Goal: Contribute content

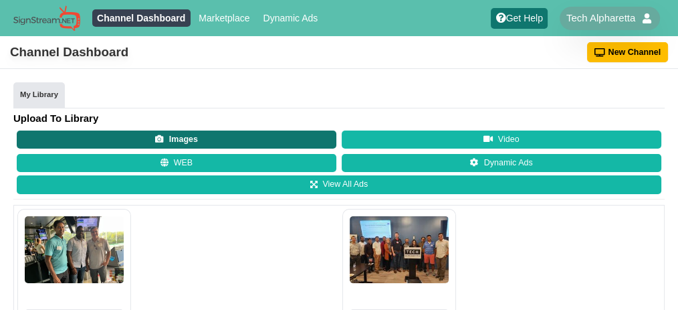
click at [43, 149] on button "Images" at bounding box center [177, 139] width 320 height 19
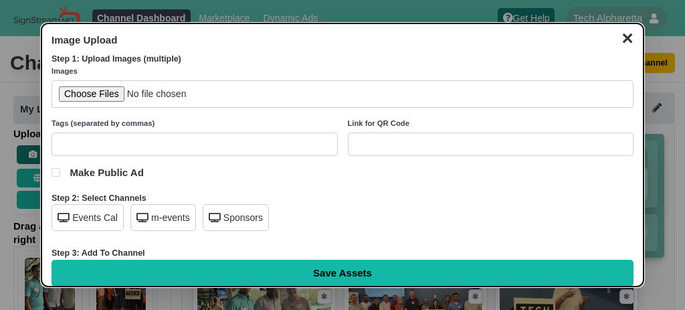
scroll to position [487, 0]
click at [100, 97] on input "file" at bounding box center [343, 93] width 582 height 27
type input "C:\fakepath\[PERSON_NAME] CPR class.jpg"
click at [95, 223] on div "Events Cal" at bounding box center [88, 217] width 72 height 27
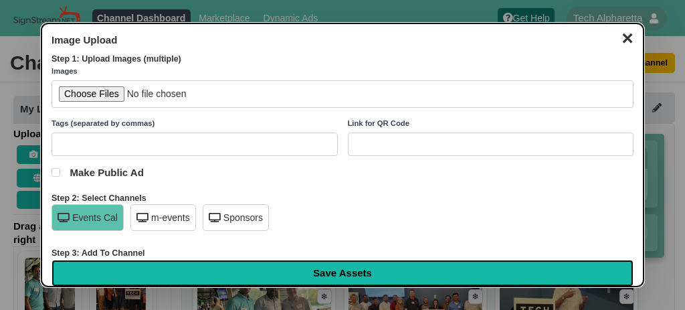
click at [333, 264] on input "Save Assets" at bounding box center [343, 273] width 582 height 27
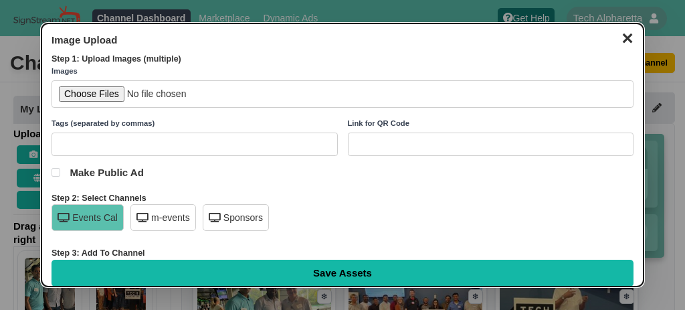
type input "Saving..."
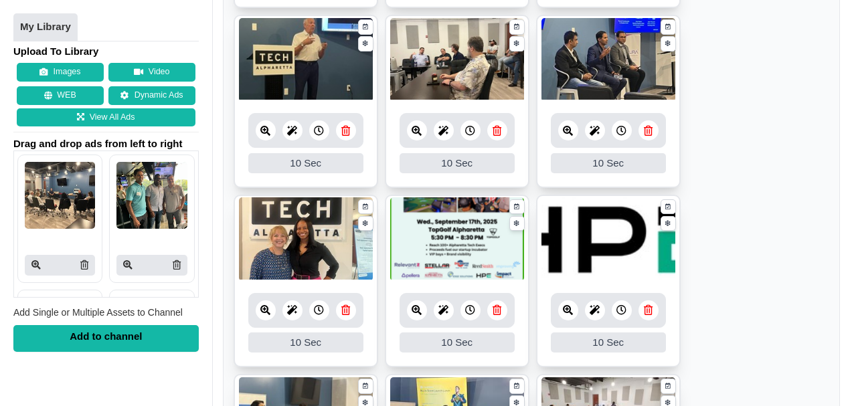
scroll to position [446, 0]
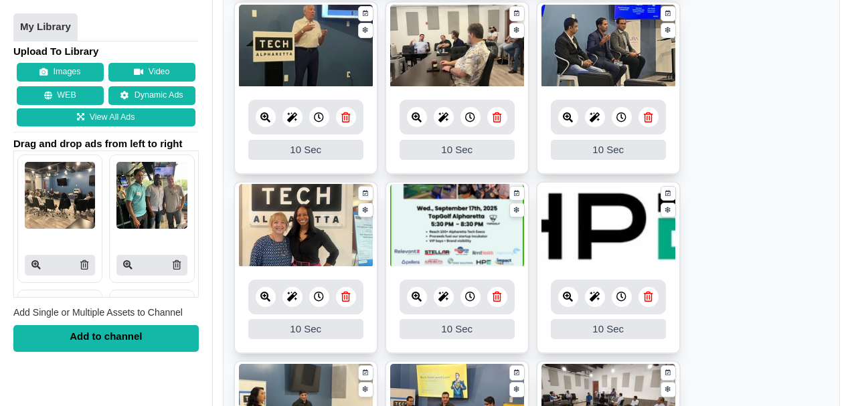
click at [496, 297] on icon at bounding box center [496, 297] width 9 height 10
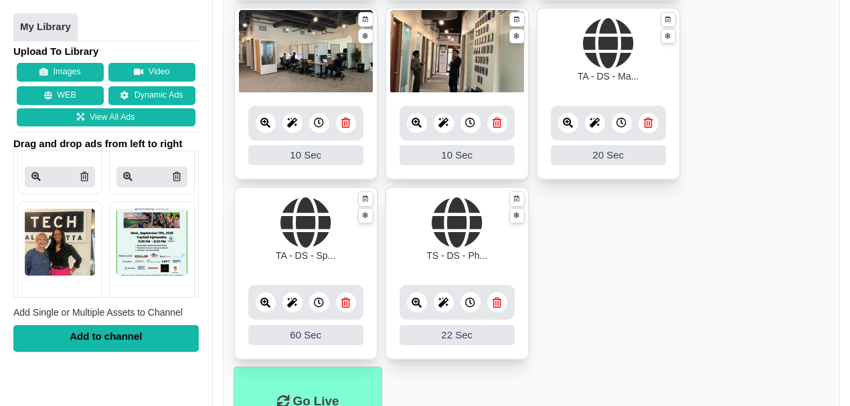
scroll to position [410, 0]
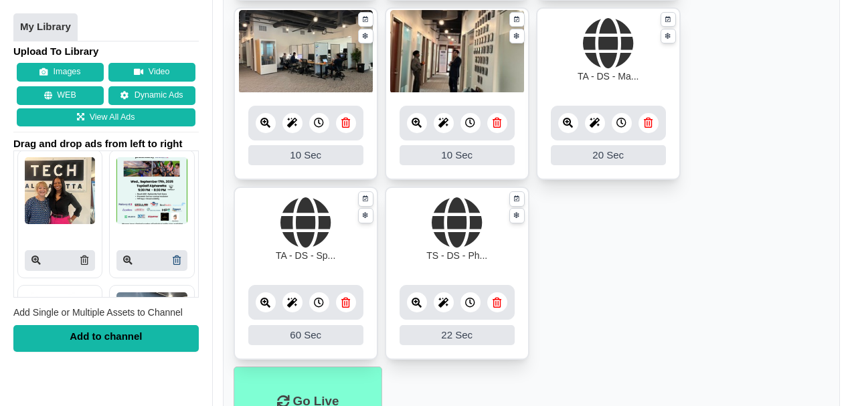
click at [173, 264] on link at bounding box center [177, 261] width 8 height 14
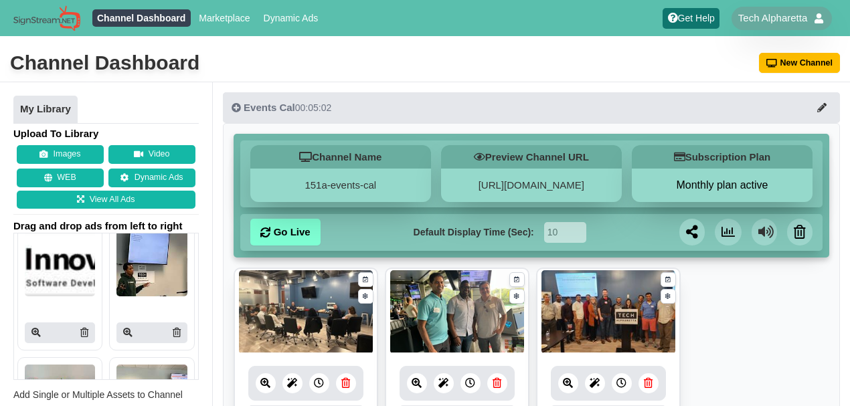
scroll to position [2319, 0]
click at [173, 336] on icon at bounding box center [177, 330] width 8 height 9
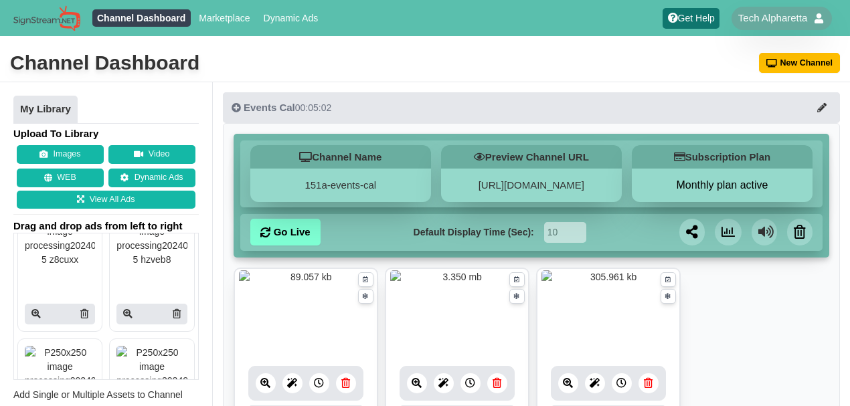
scroll to position [2337, 0]
drag, startPoint x: 170, startPoint y: 321, endPoint x: 475, endPoint y: 52, distance: 407.1
click at [173, 318] on icon at bounding box center [177, 312] width 8 height 9
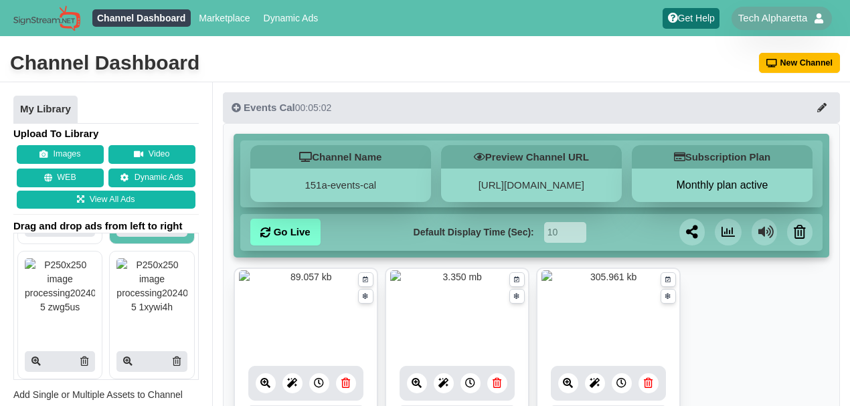
scroll to position [2426, 0]
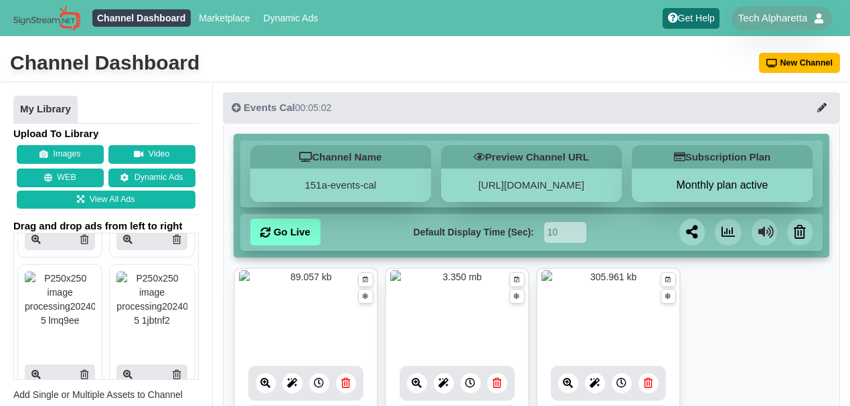
scroll to position [3942, 0]
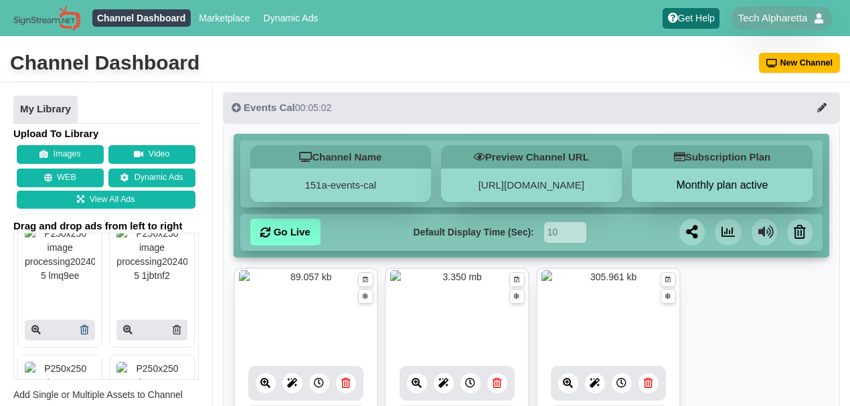
click at [80, 328] on icon at bounding box center [84, 329] width 8 height 9
